Goal: Transaction & Acquisition: Subscribe to service/newsletter

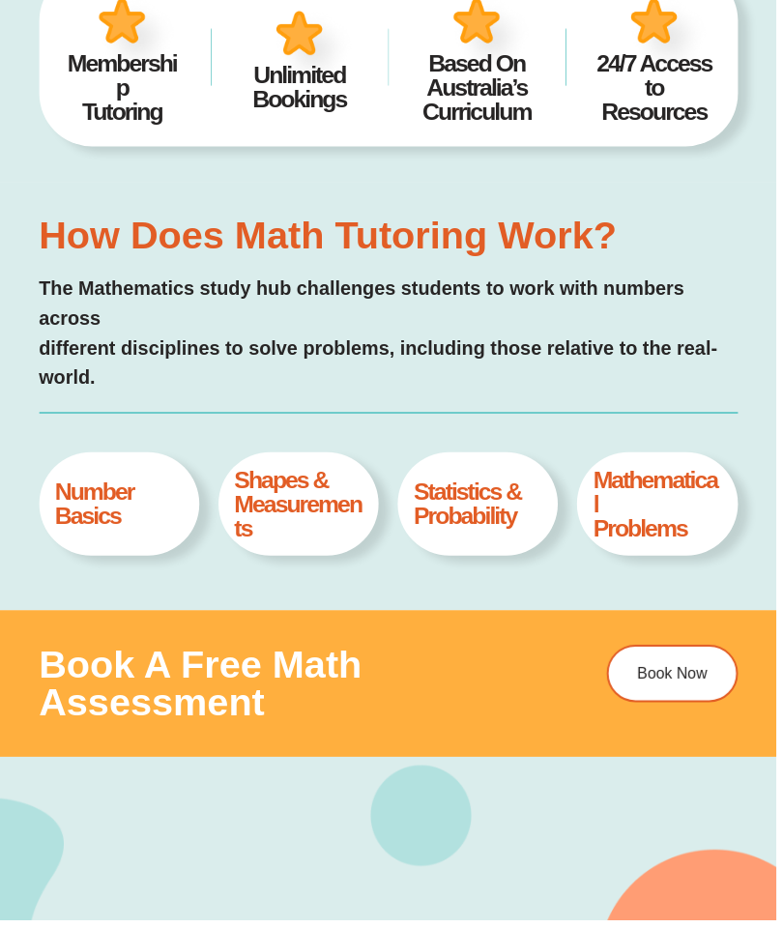
scroll to position [609, 0]
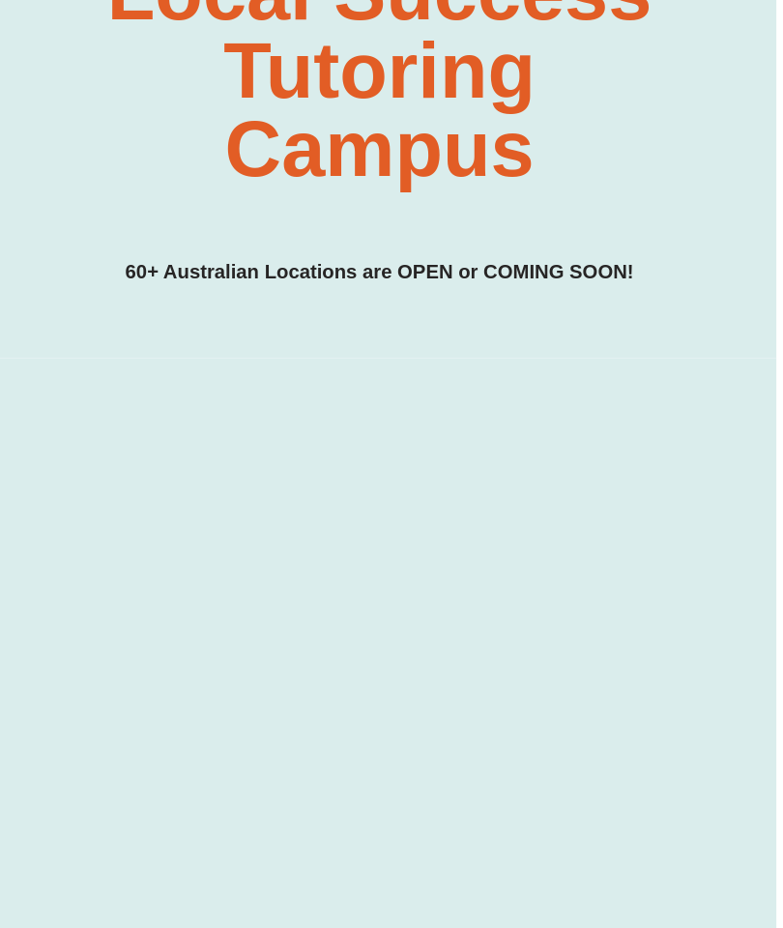
scroll to position [0, 7]
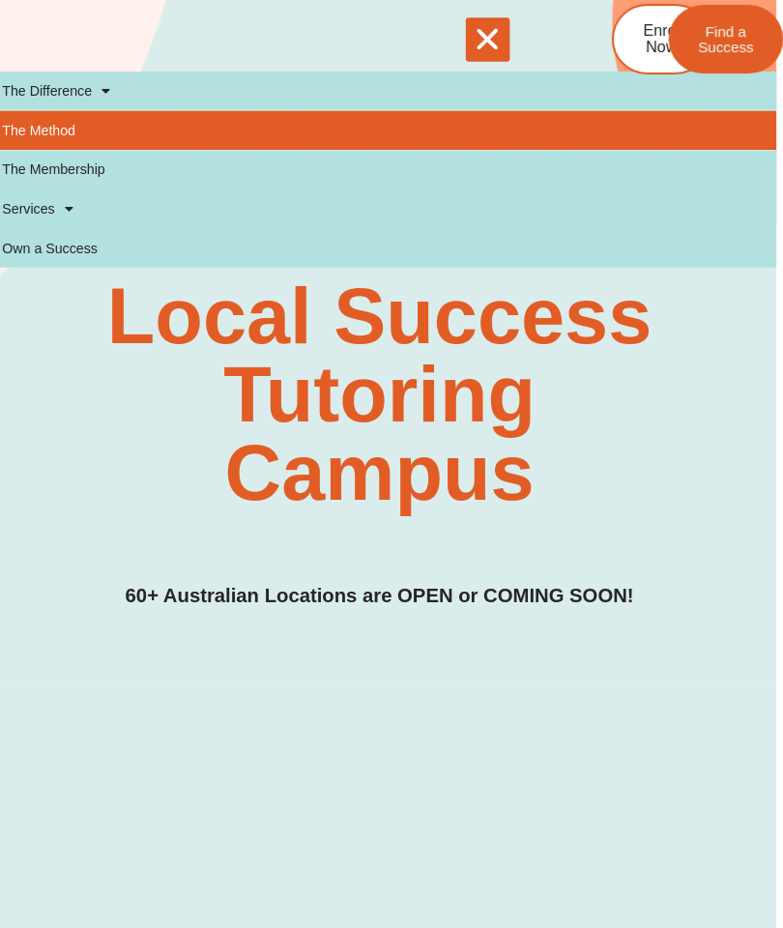
click at [59, 124] on link "The Method" at bounding box center [384, 128] width 783 height 39
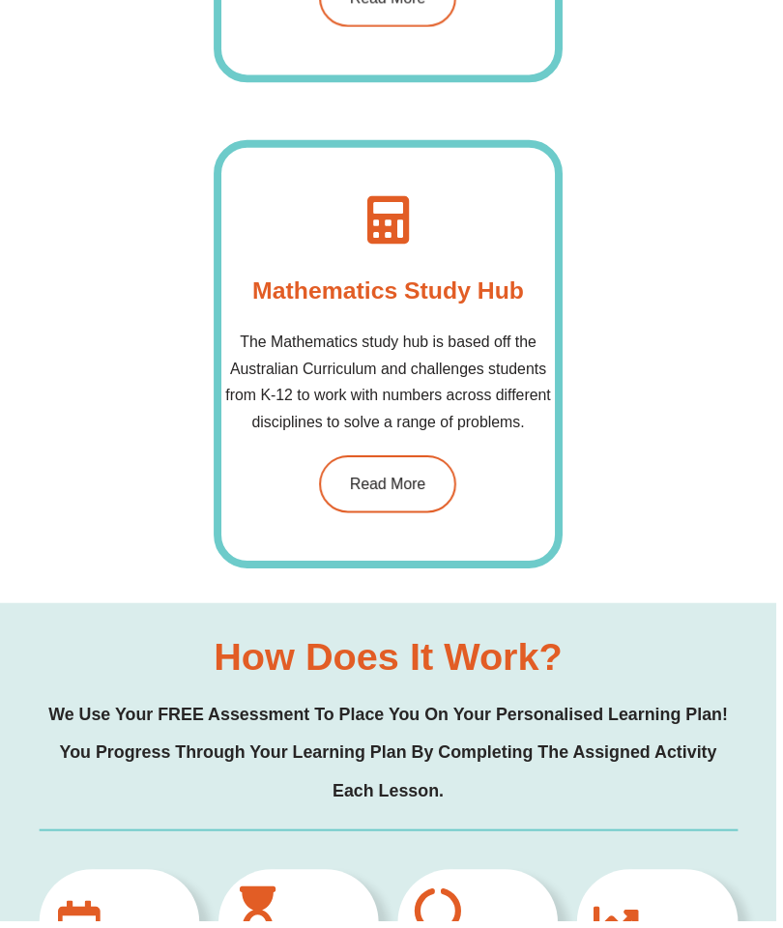
scroll to position [1791, 0]
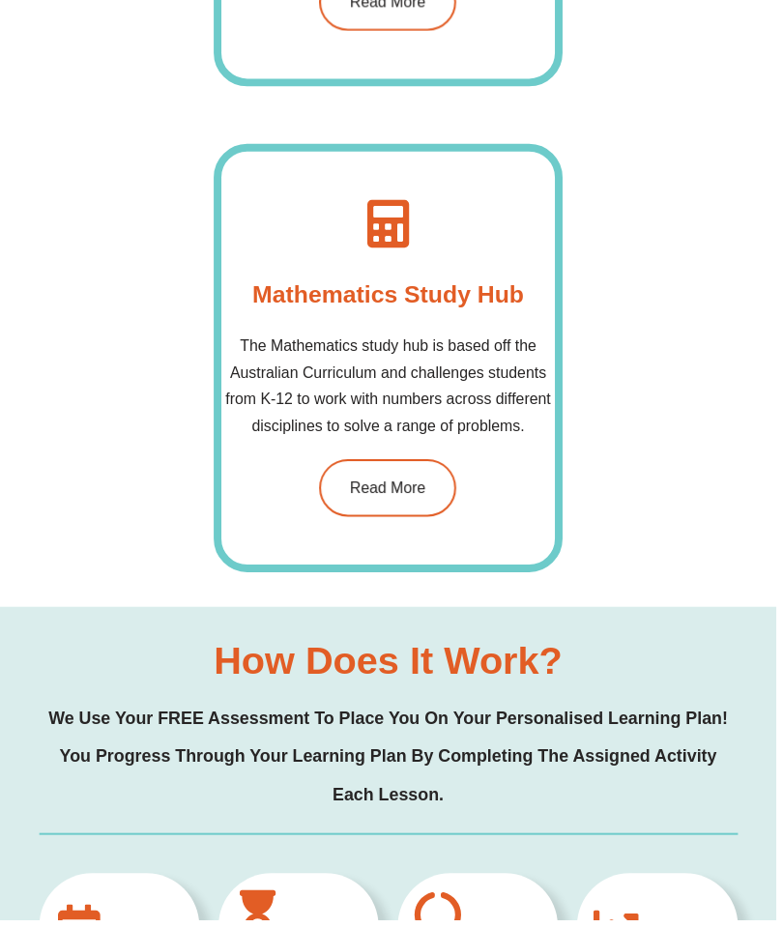
click at [378, 513] on link "Read More" at bounding box center [391, 492] width 138 height 58
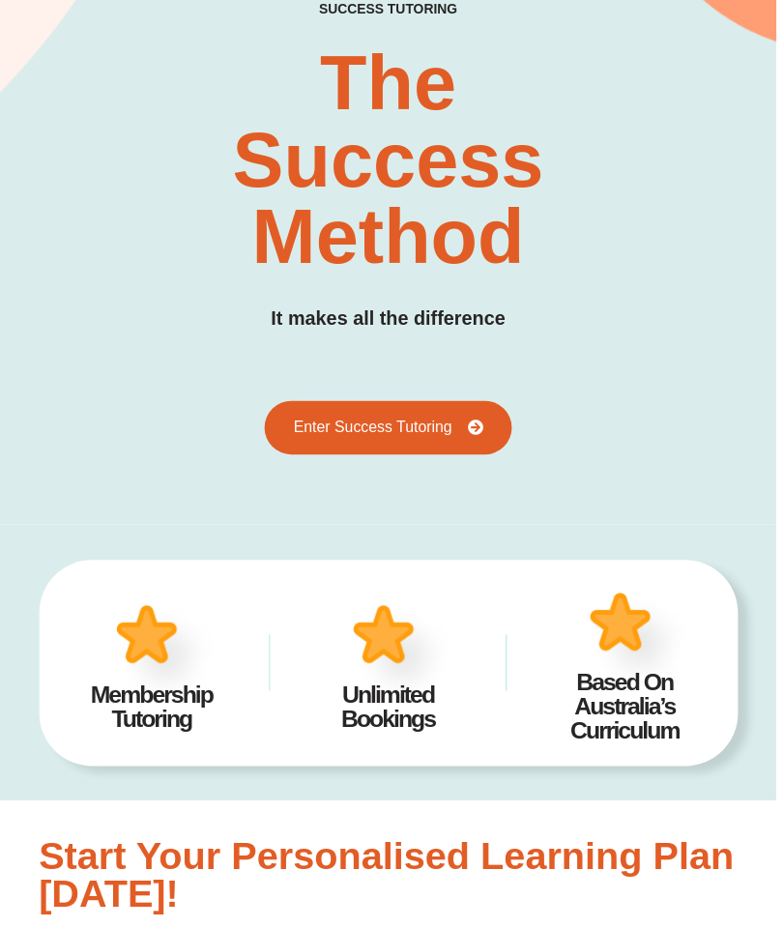
scroll to position [195, 0]
click at [421, 443] on link "Enter Success Tutoring" at bounding box center [391, 431] width 248 height 54
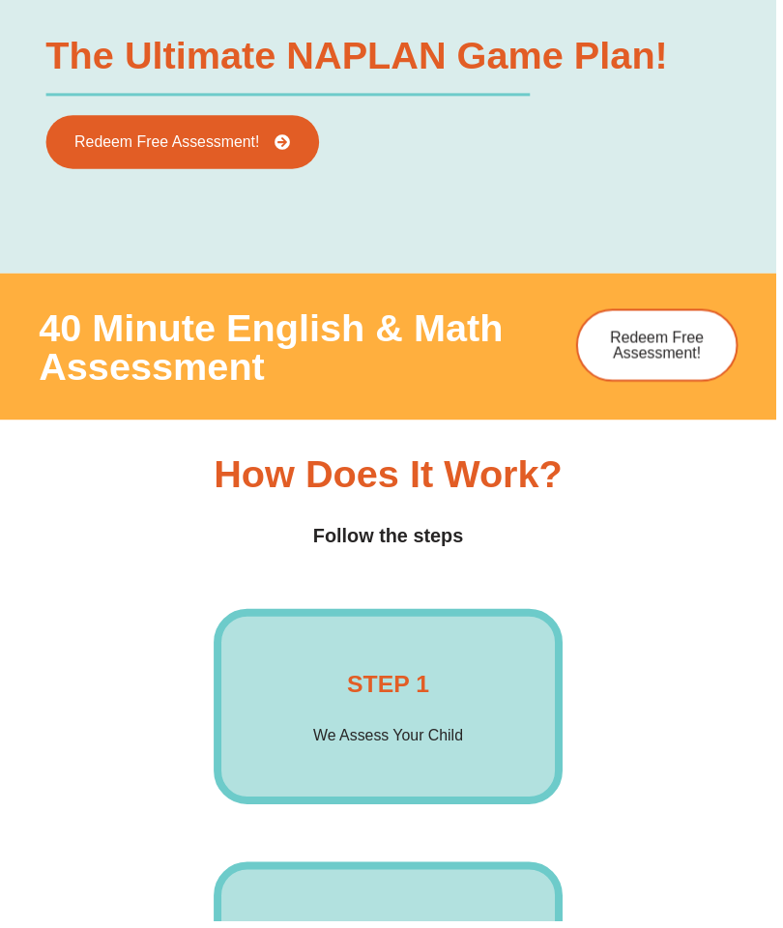
scroll to position [3020, 1]
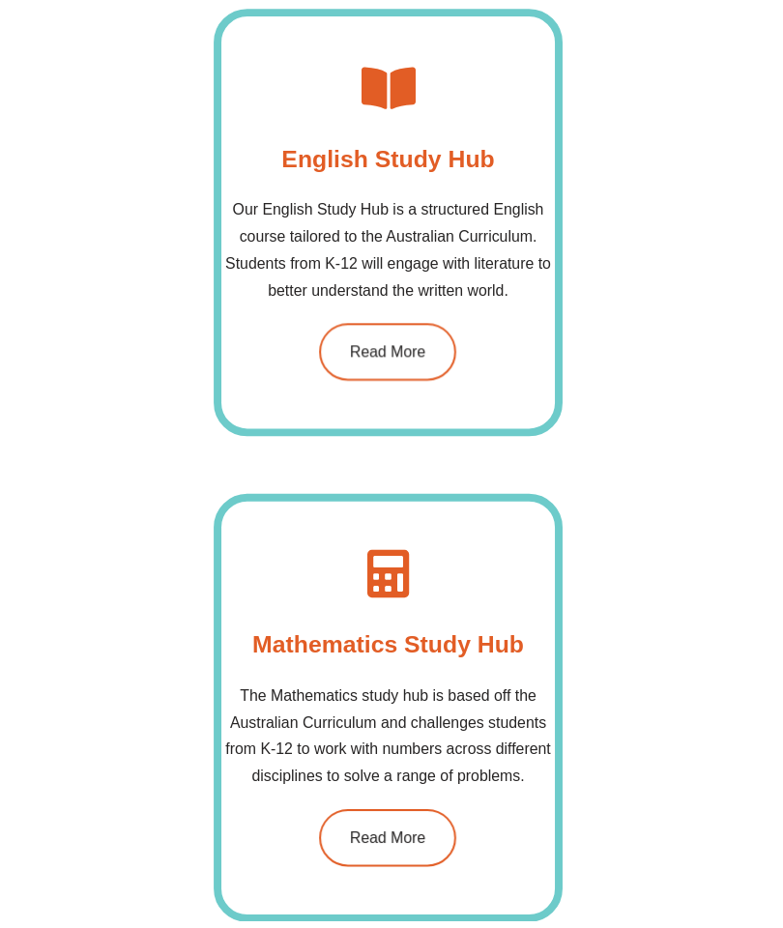
scroll to position [1435, 0]
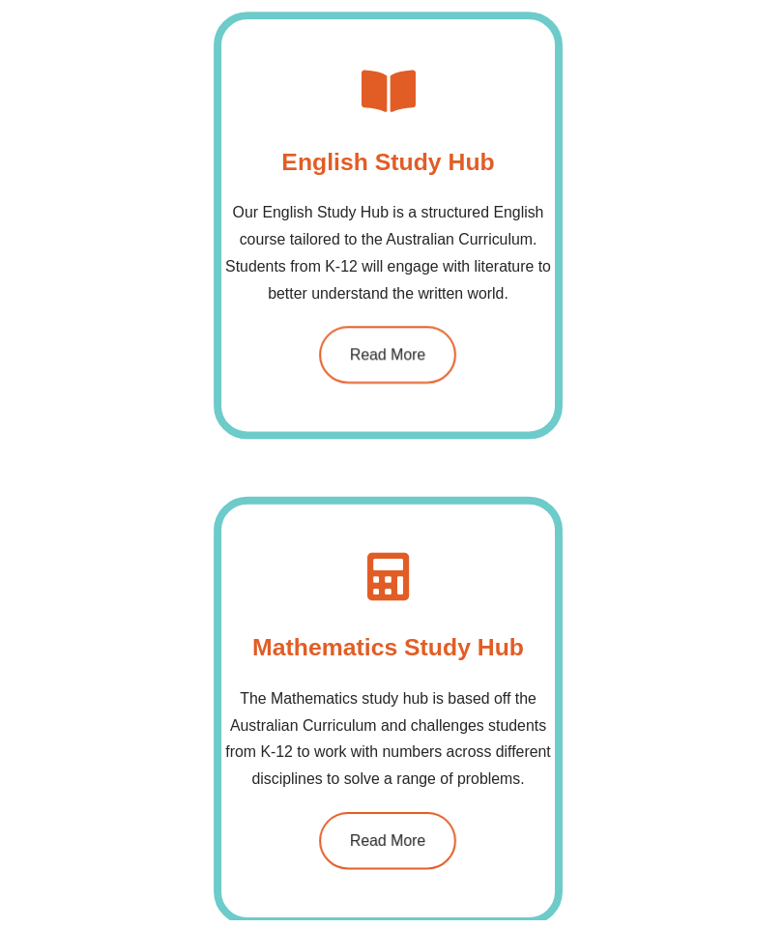
click at [381, 841] on span "Read More" at bounding box center [391, 848] width 76 height 15
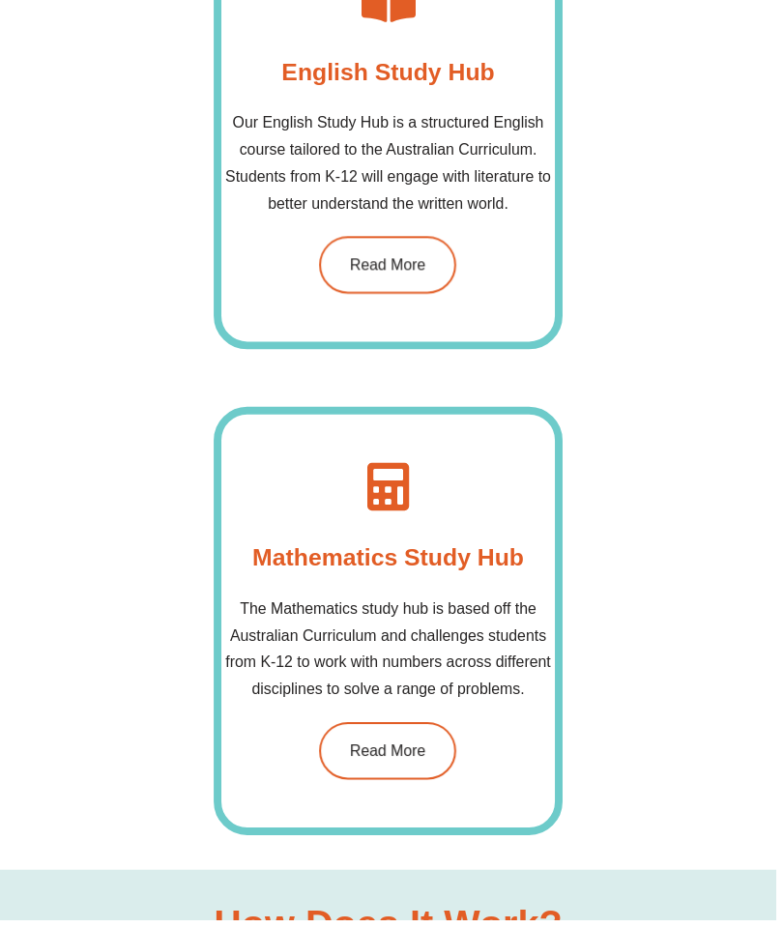
scroll to position [1539, 0]
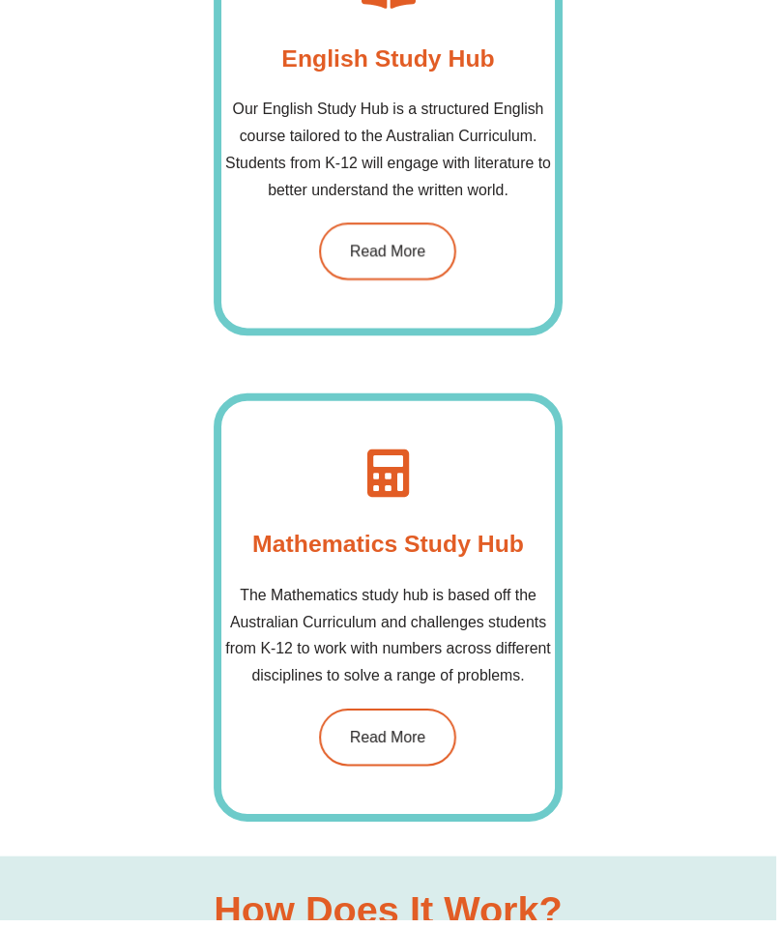
click at [393, 228] on link "Read More" at bounding box center [391, 254] width 138 height 58
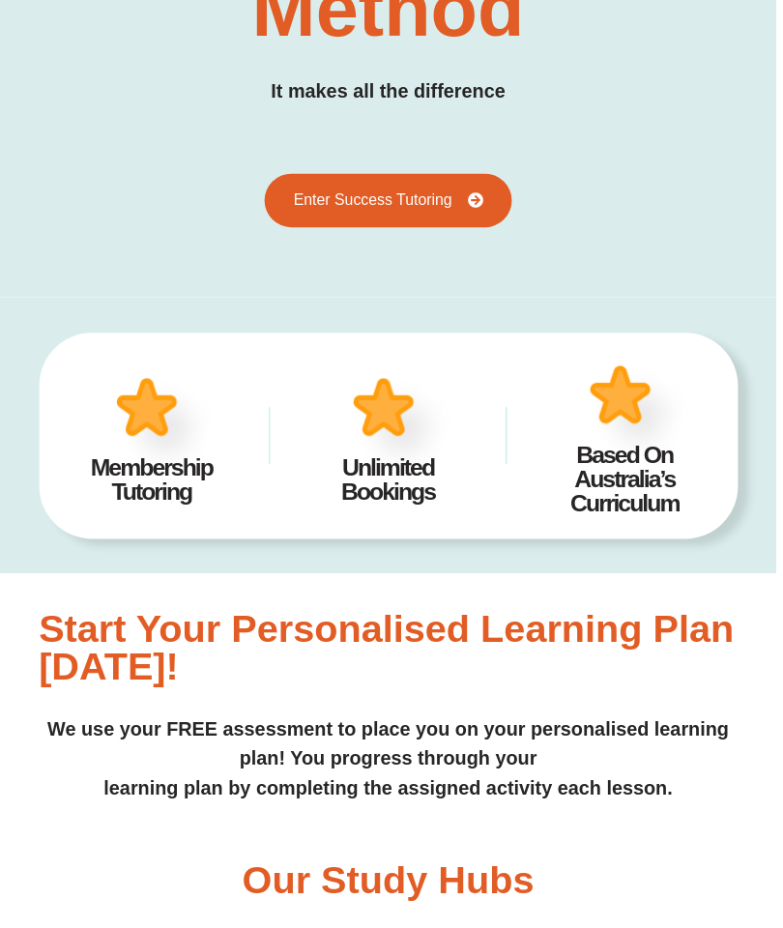
scroll to position [0, 0]
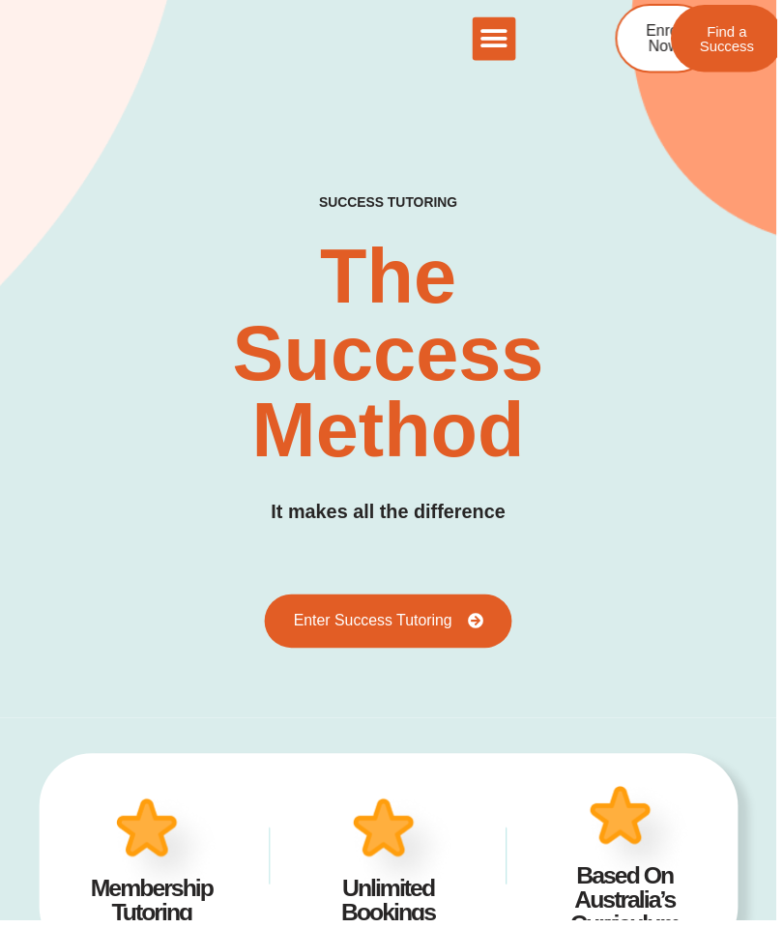
click at [500, 33] on icon "Menu Toggle" at bounding box center [497, 38] width 29 height 29
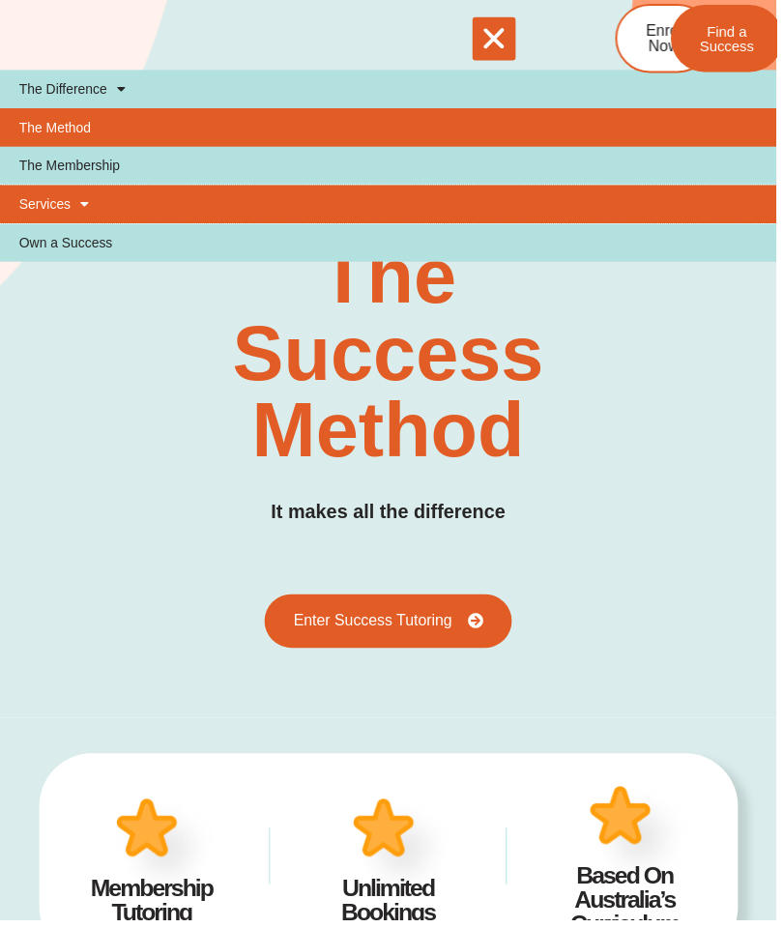
click at [92, 205] on link "Services" at bounding box center [391, 205] width 783 height 39
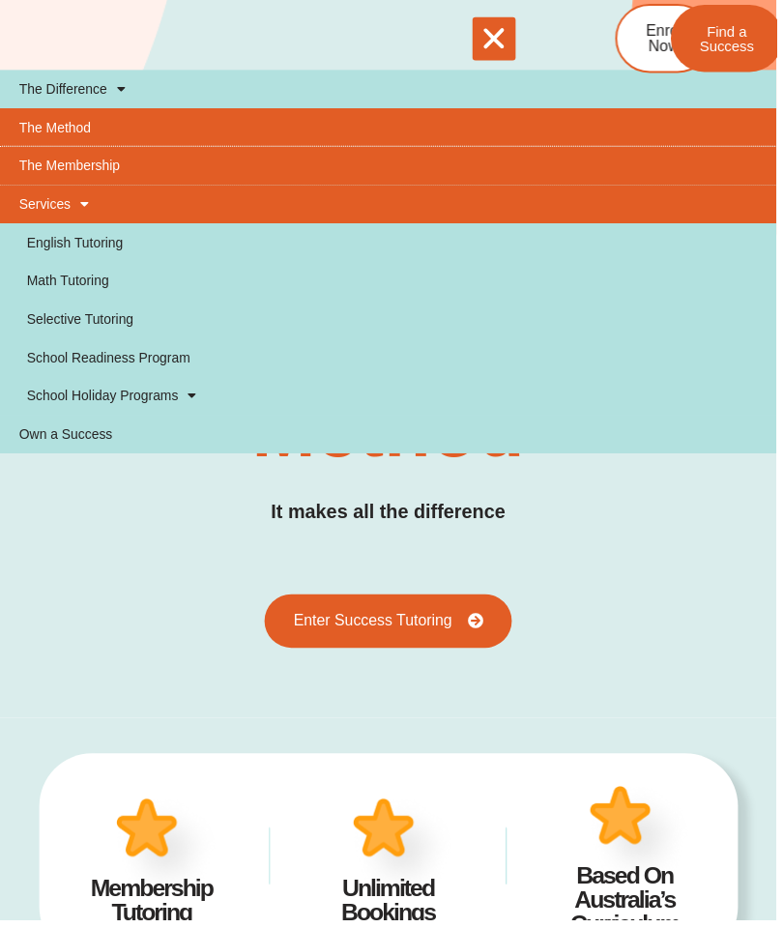
click at [113, 158] on link "The Membership" at bounding box center [391, 167] width 783 height 39
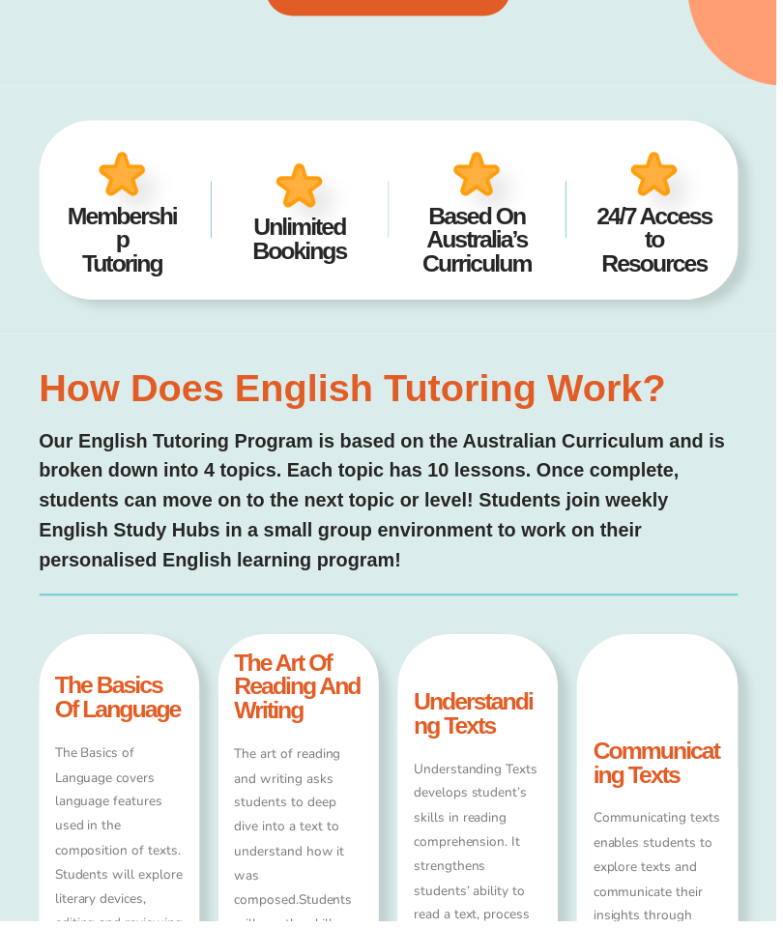
scroll to position [387, 0]
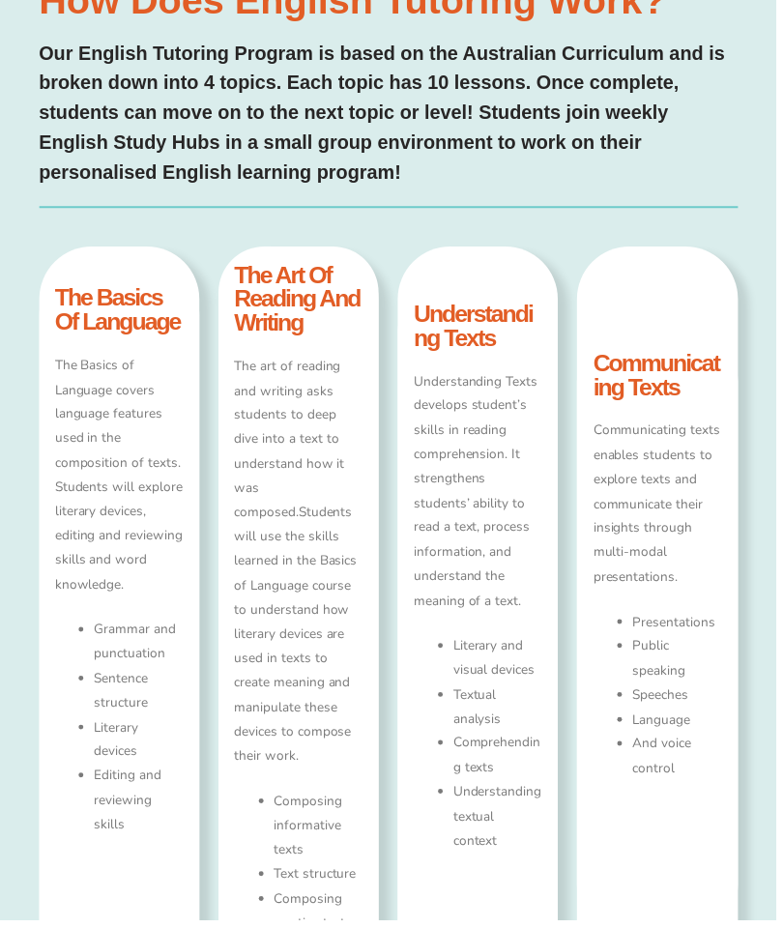
type input "*"
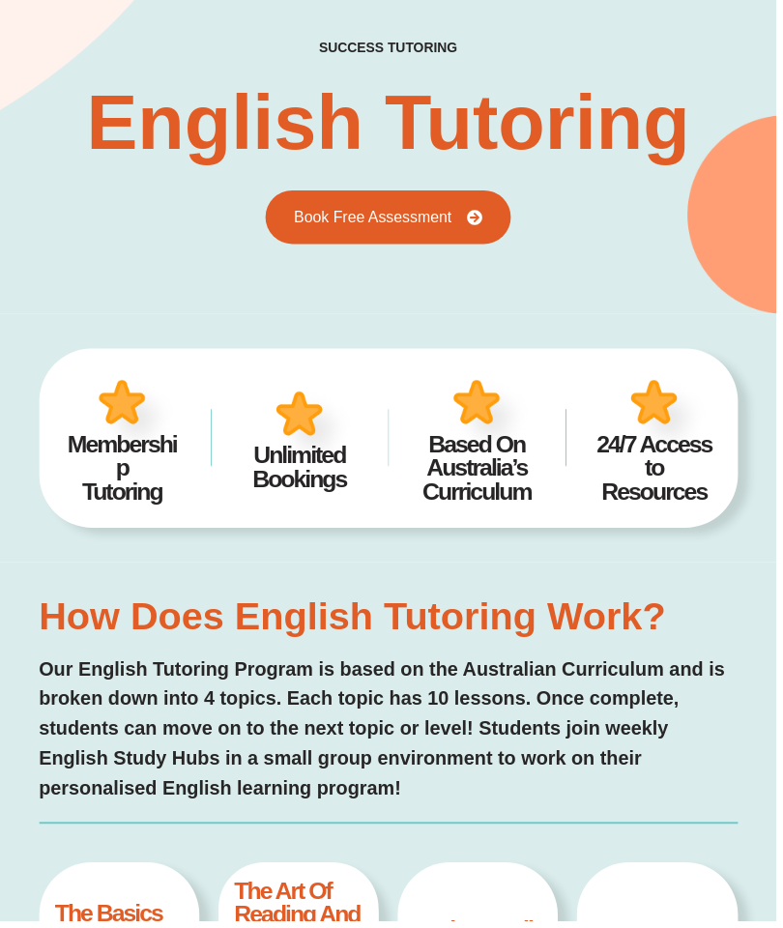
scroll to position [0, 0]
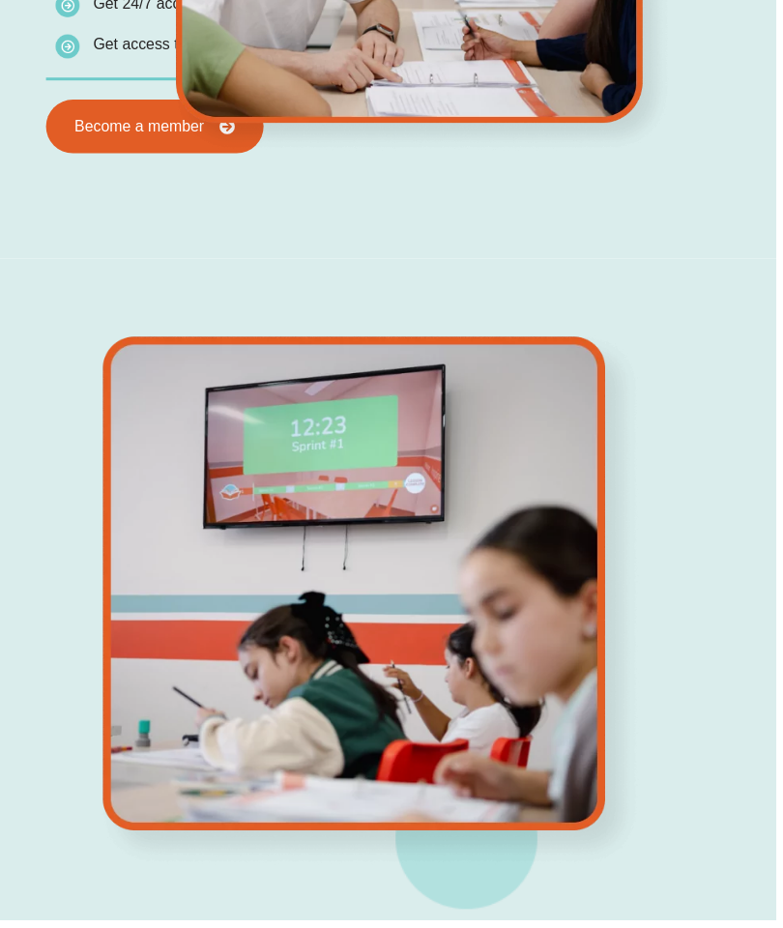
scroll to position [1262, 0]
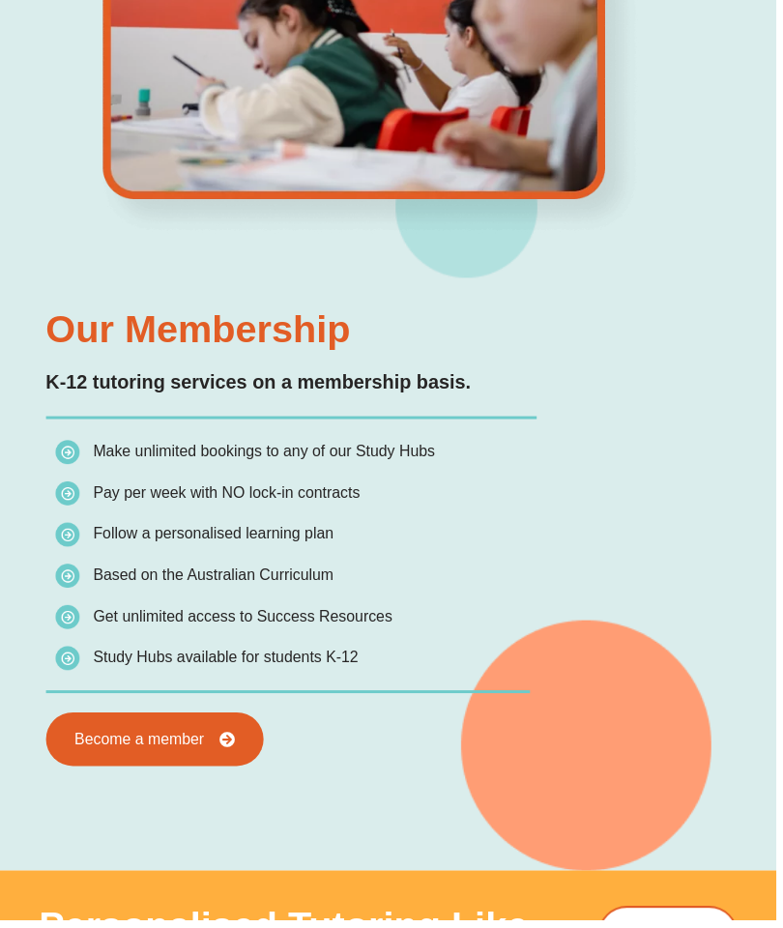
scroll to position [1886, 0]
click at [199, 747] on span "Become a member" at bounding box center [140, 744] width 130 height 15
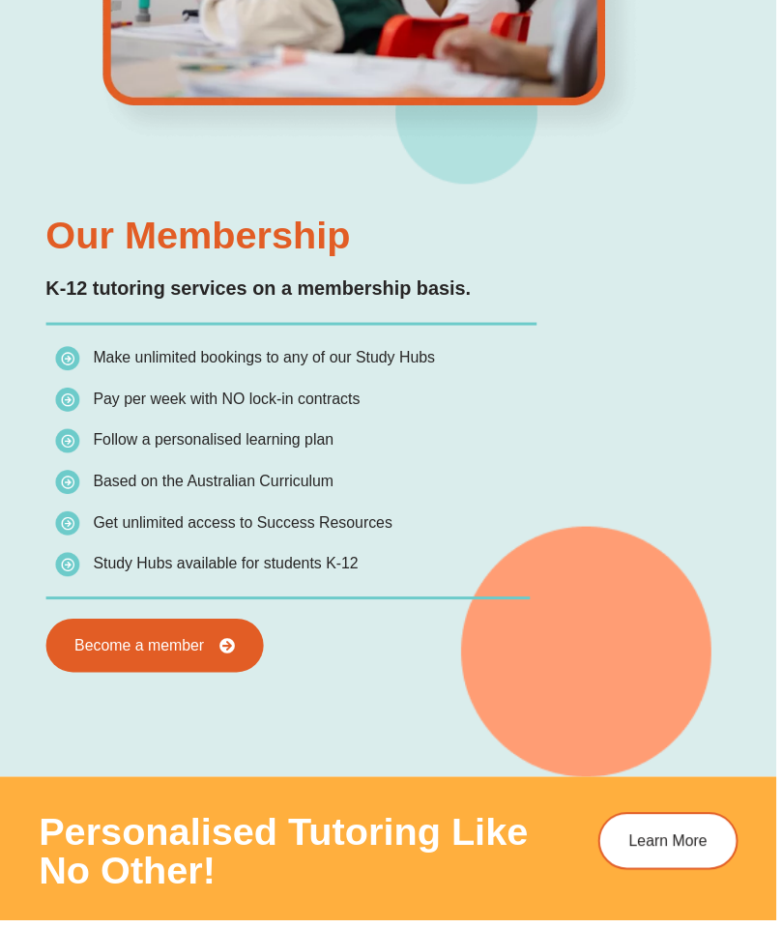
scroll to position [1997, 0]
